Goal: Information Seeking & Learning: Learn about a topic

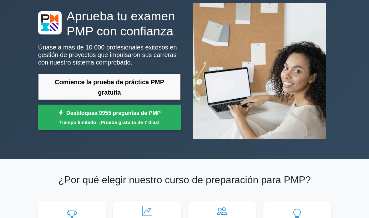
scroll to position [37, 0]
click at [139, 100] on link "Comience la prueba de práctica PMP gratuita" at bounding box center [109, 87] width 143 height 26
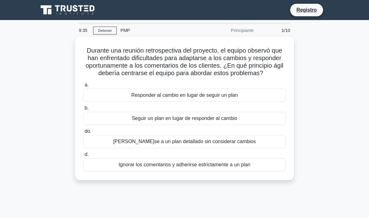
click at [222, 98] on font "Responder al cambio en lugar de seguir un plan" at bounding box center [184, 94] width 107 height 5
click at [83, 87] on input "a. Responder al cambio en lugar de seguir un plan" at bounding box center [83, 85] width 0 height 4
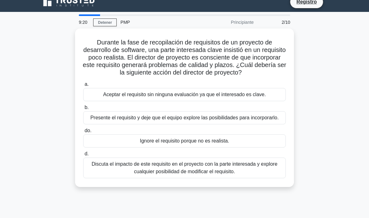
scroll to position [13, 0]
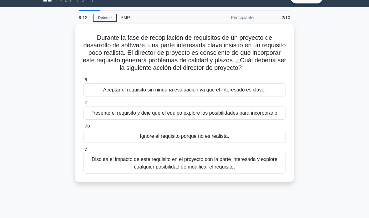
click at [265, 169] on font "Discuta el impacto de este requisito en el proyecto con la parte interesada y e…" at bounding box center [185, 162] width 186 height 13
click at [83, 151] on input "d. Discuta el impacto de este requisito en el proyecto con la parte interesada …" at bounding box center [83, 149] width 0 height 4
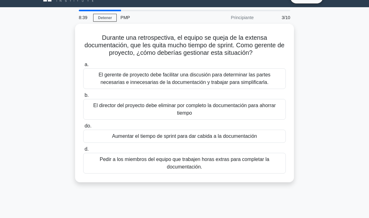
click at [254, 111] on font "El director del proyecto debe eliminar por completo la documentación para ahorr…" at bounding box center [184, 109] width 182 height 13
click at [83, 97] on input "b. El director del proyecto debe eliminar por completo la documentación para ah…" at bounding box center [83, 95] width 0 height 4
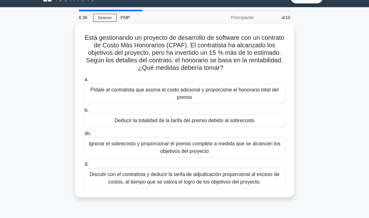
click at [245, 186] on font "Discutir con el contratista y deducir la tarifa de adjudicación proporcional al…" at bounding box center [184, 178] width 197 height 15
click at [83, 166] on input "d. Discutir con el contratista y deducir la tarifa de adjudicación proporcional…" at bounding box center [83, 164] width 0 height 4
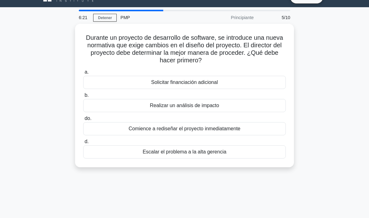
click at [258, 104] on div "Realizar un análisis de impacto" at bounding box center [184, 105] width 203 height 13
click at [83, 97] on input "b. Realizar un análisis de impacto" at bounding box center [83, 95] width 0 height 4
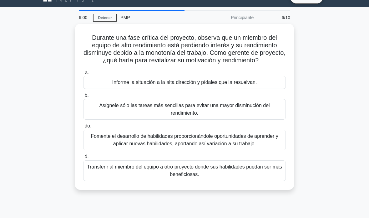
click at [236, 146] on font "Fomente el desarrollo de habilidades proporcionándole oportunidades de aprender…" at bounding box center [185, 139] width 188 height 13
click at [83, 128] on input "do. Fomente el desarrollo de habilidades proporcionándole oportunidades de apre…" at bounding box center [83, 126] width 0 height 4
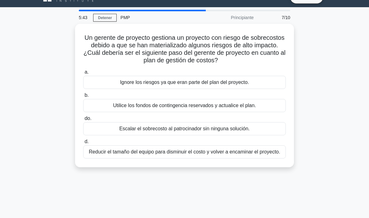
click at [215, 104] on font "Utilice los fondos de contingencia reservados y actualice el plan." at bounding box center [184, 105] width 143 height 5
click at [83, 97] on input "b. Utilice los fondos de contingencia reservados y actualice el plan." at bounding box center [83, 95] width 0 height 4
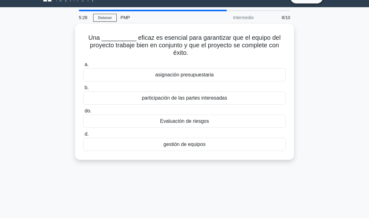
click at [203, 149] on div "gestión de equipos" at bounding box center [184, 144] width 203 height 13
click at [83, 136] on input "d. gestión de equipos" at bounding box center [83, 134] width 0 height 4
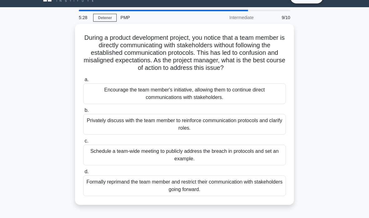
click at [222, 135] on div "Privately discuss with the team member to reinforce communication protocols and…" at bounding box center [184, 124] width 203 height 21
click at [83, 112] on input "b. Privately discuss with the team member to reinforce communication protocols …" at bounding box center [83, 110] width 0 height 4
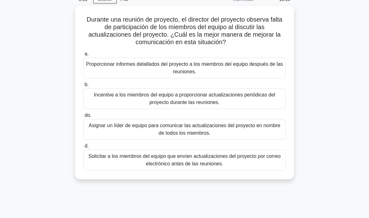
scroll to position [31, 0]
click at [234, 99] on font "Incentive a los miembros del equipo a proporcionar actualizaciones periódicas d…" at bounding box center [184, 98] width 197 height 15
click at [83, 87] on input "b. Incentive a los miembros del equipo a proporcionar actualizaciones periódica…" at bounding box center [83, 85] width 0 height 4
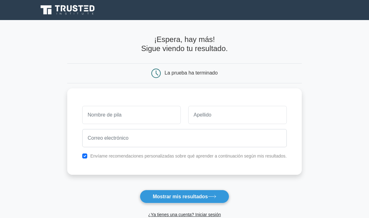
click at [165, 115] on input "text" at bounding box center [131, 115] width 99 height 18
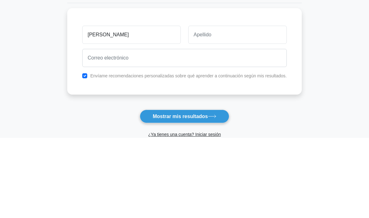
type input "[PERSON_NAME]"
click at [221, 106] on input "text" at bounding box center [237, 115] width 99 height 18
type input "Herrera"
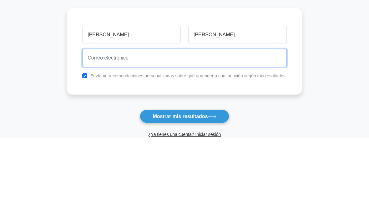
click at [134, 129] on input "email" at bounding box center [184, 138] width 205 height 18
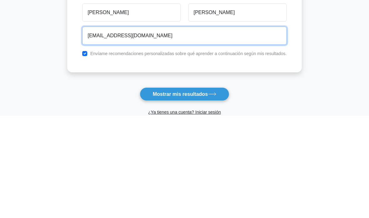
type input "kherreramo@gmail.com"
click at [184, 190] on button "Mostrar mis resultados" at bounding box center [184, 196] width 89 height 13
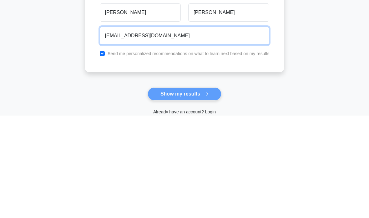
scroll to position [96, 0]
